Goal: Task Accomplishment & Management: Use online tool/utility

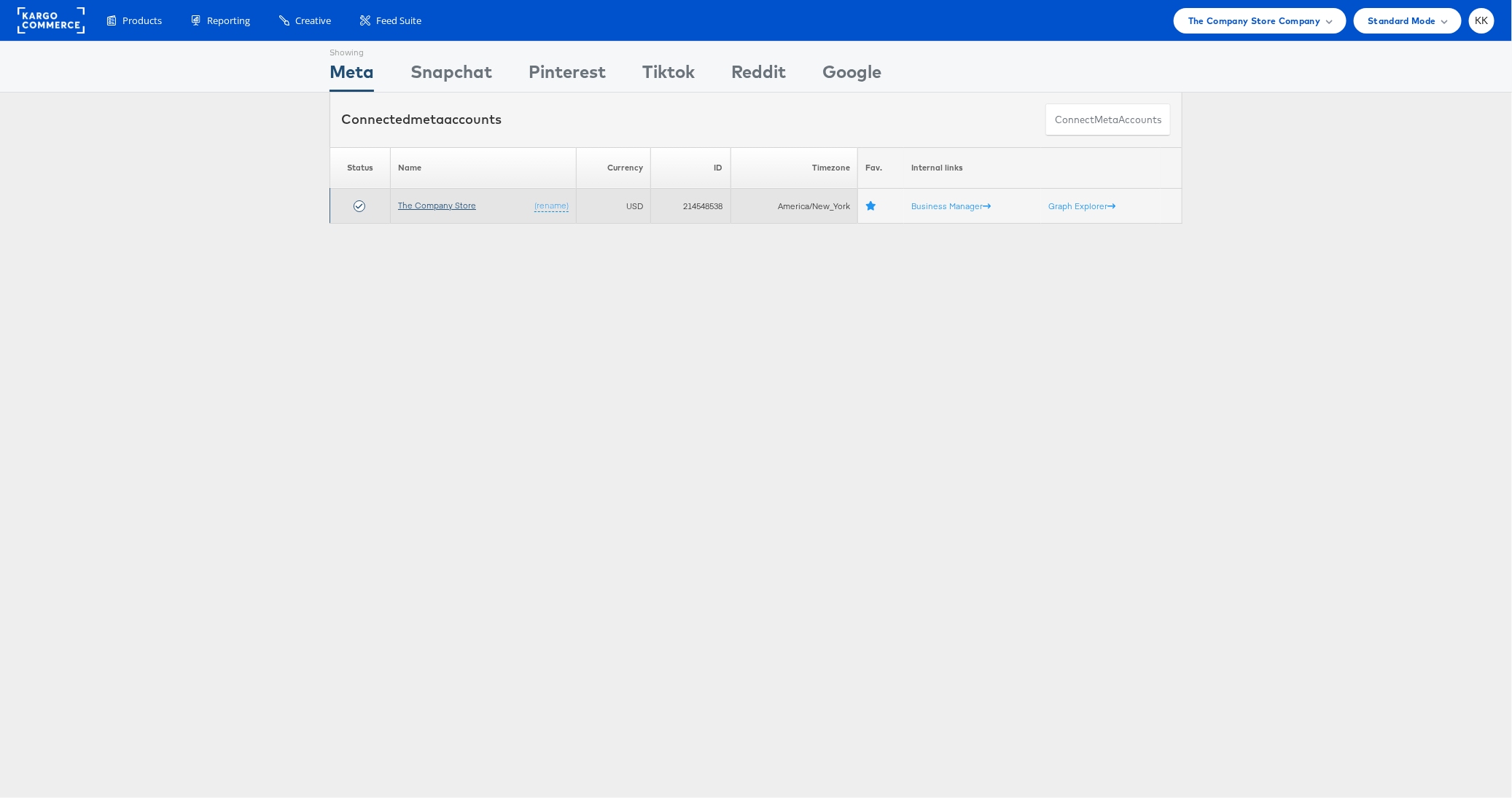
click at [430, 203] on link "The Company Store" at bounding box center [437, 205] width 78 height 11
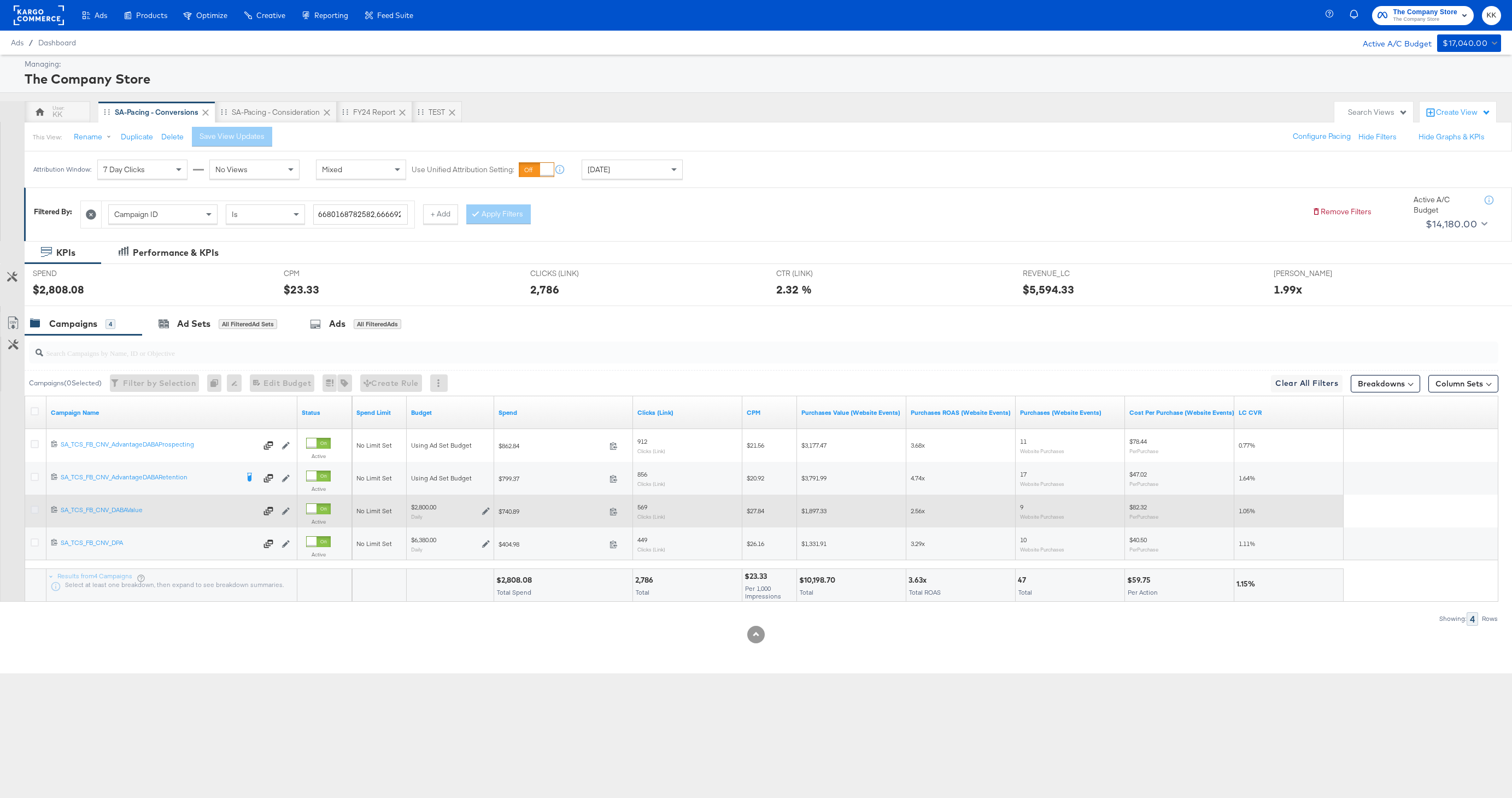
click at [37, 510] on icon at bounding box center [35, 509] width 8 height 8
click at [0, 0] on input "checkbox" at bounding box center [0, 0] width 0 height 0
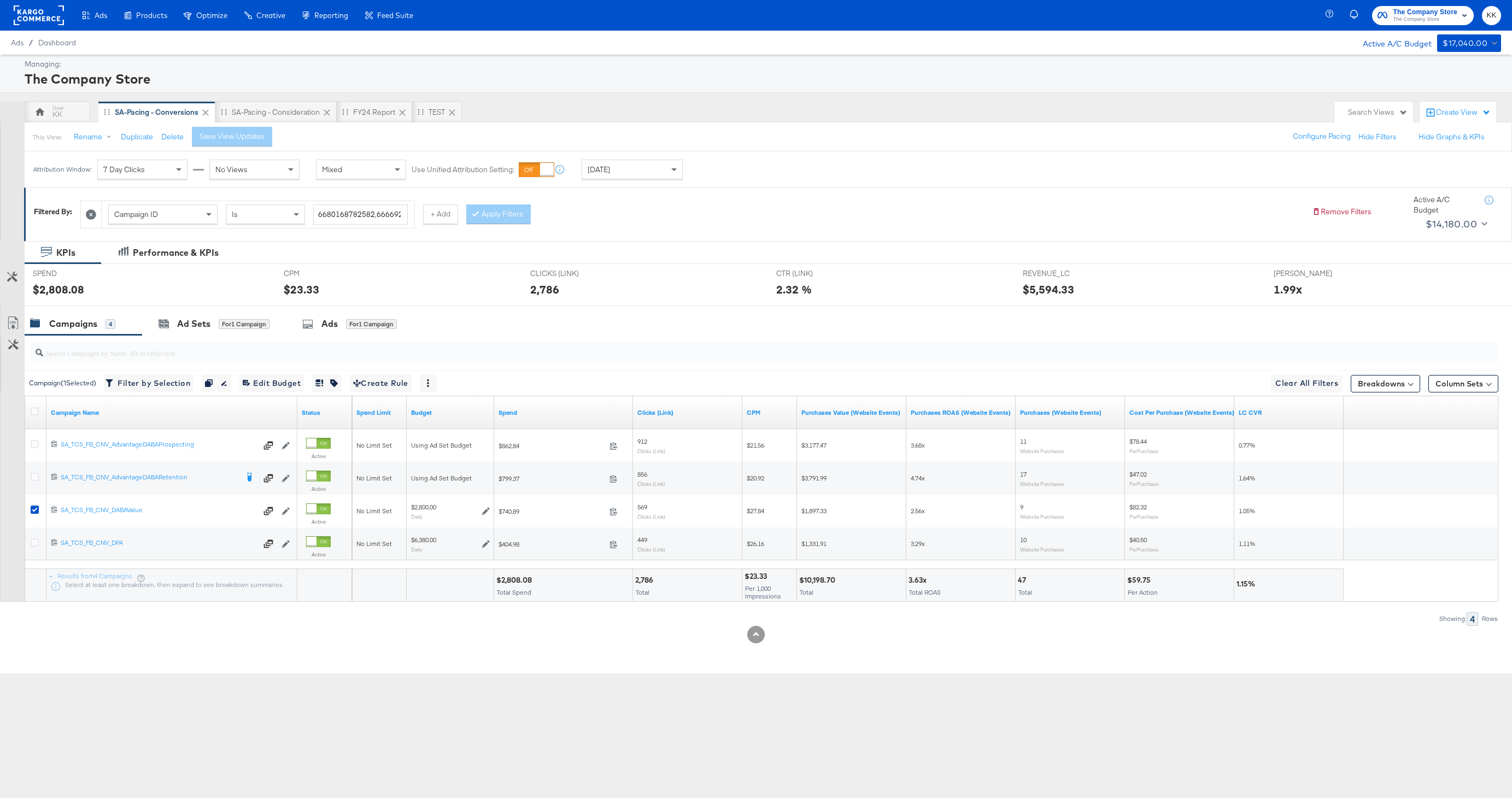
click at [356, 311] on div at bounding box center [756, 310] width 1512 height 9
click at [370, 329] on div "for 1 Campaign" at bounding box center [372, 324] width 51 height 10
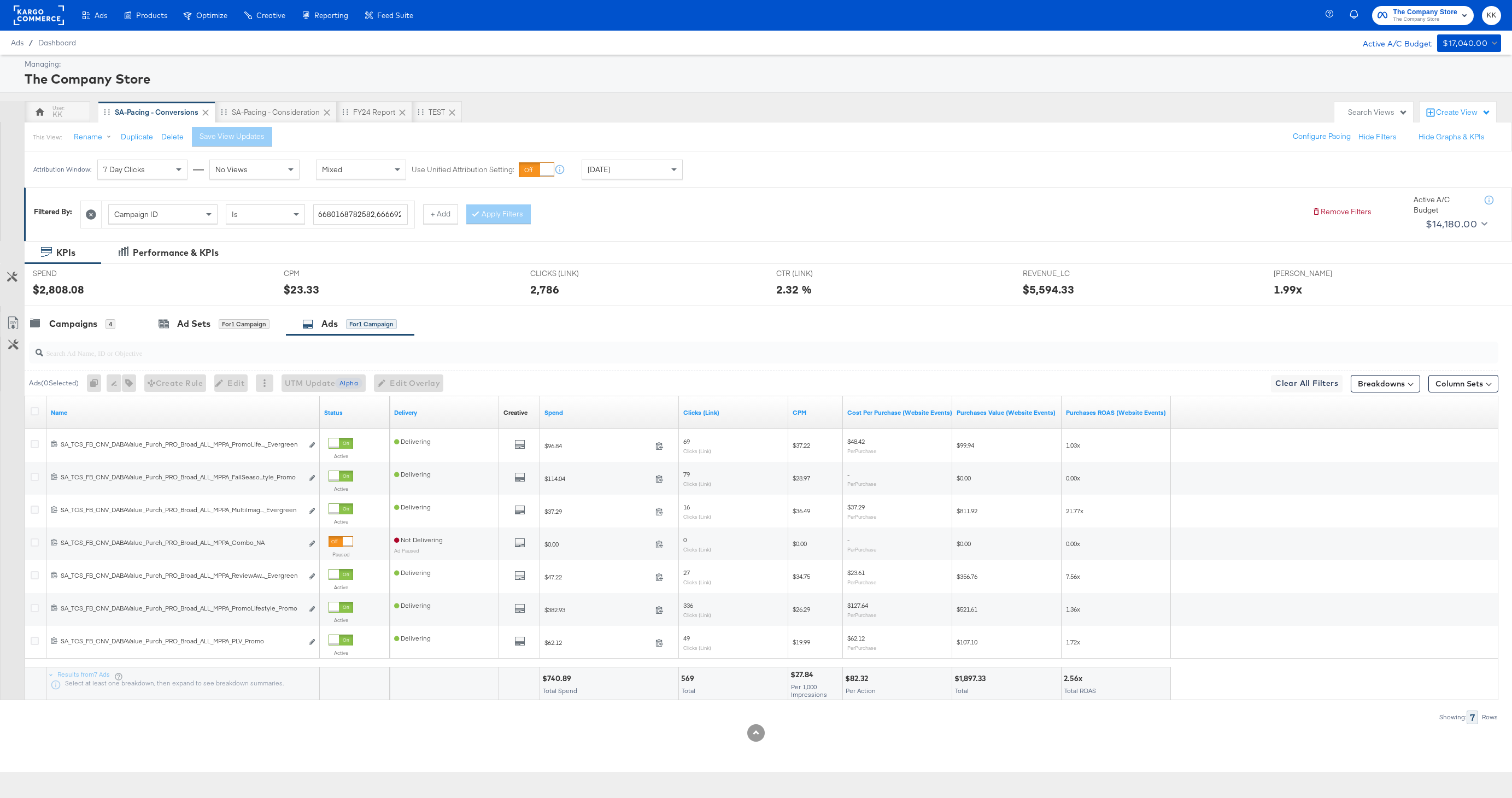
click at [264, 354] on input "search" at bounding box center [701, 349] width 1317 height 21
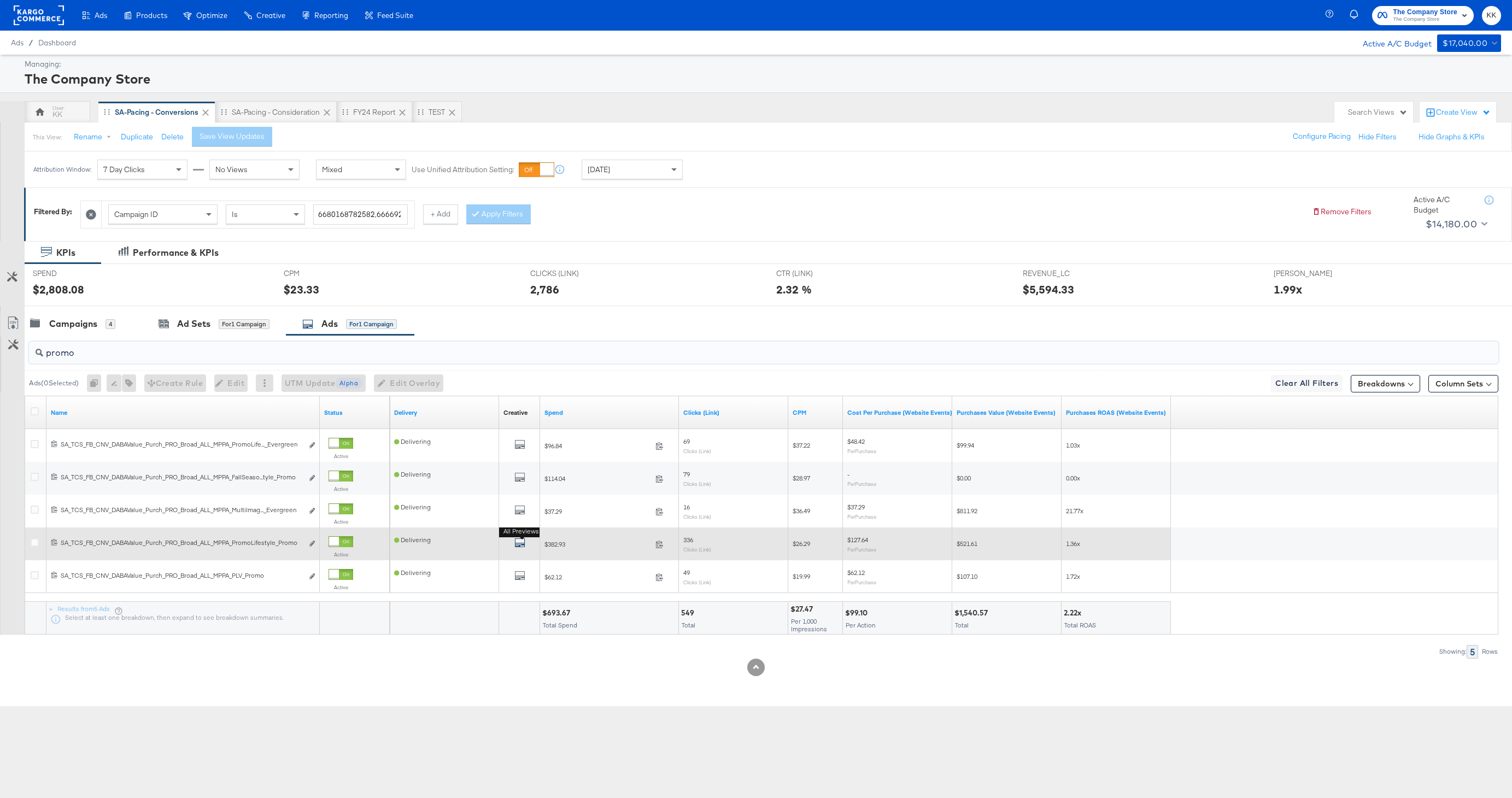
type input "promo"
click at [523, 539] on icon "default" at bounding box center [519, 542] width 11 height 11
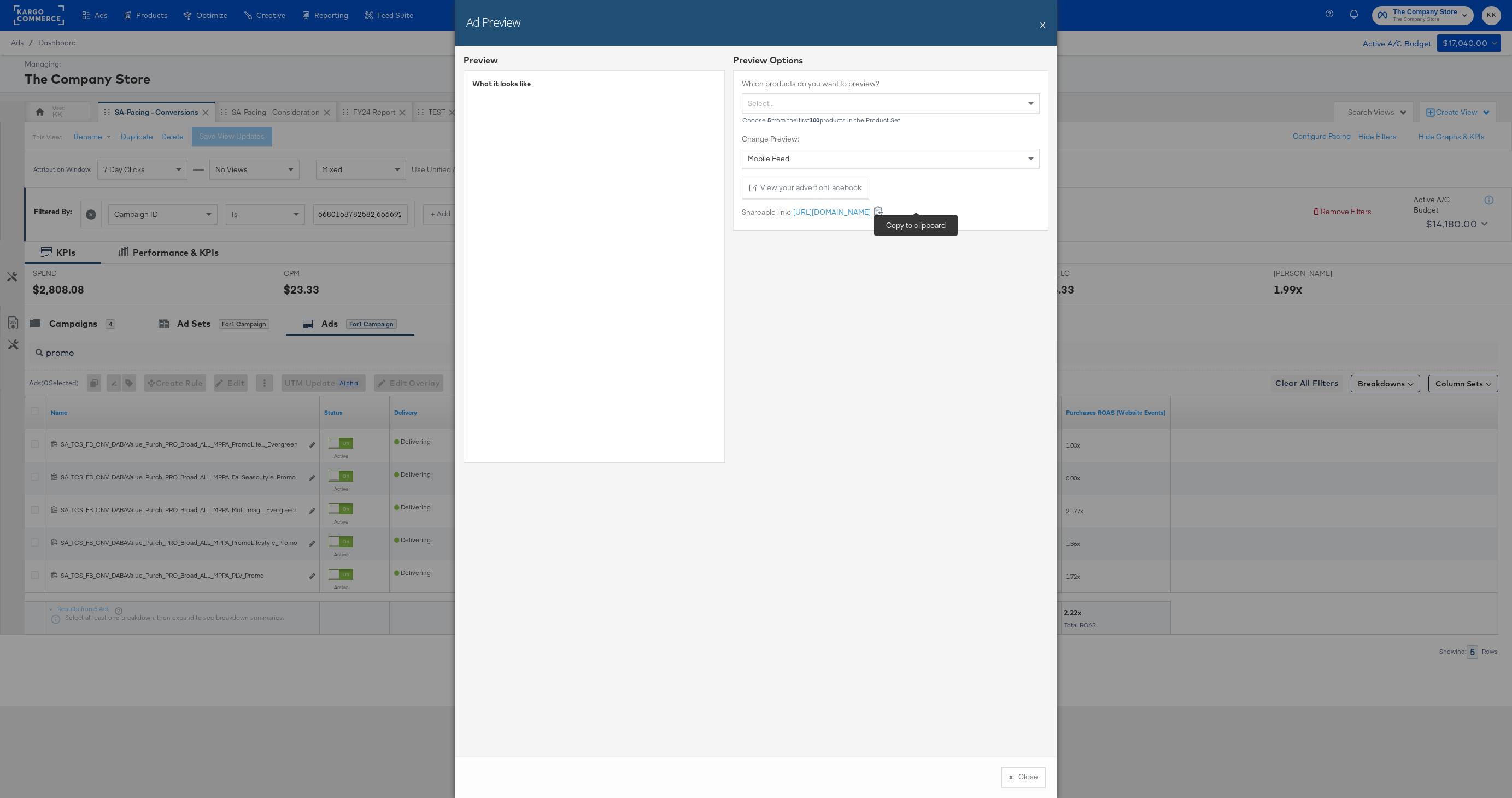
click at [883, 212] on icon at bounding box center [879, 211] width 9 height 10
click at [884, 211] on icon at bounding box center [879, 211] width 11 height 11
click at [1041, 25] on button "X" at bounding box center [1042, 24] width 6 height 22
